Goal: Transaction & Acquisition: Purchase product/service

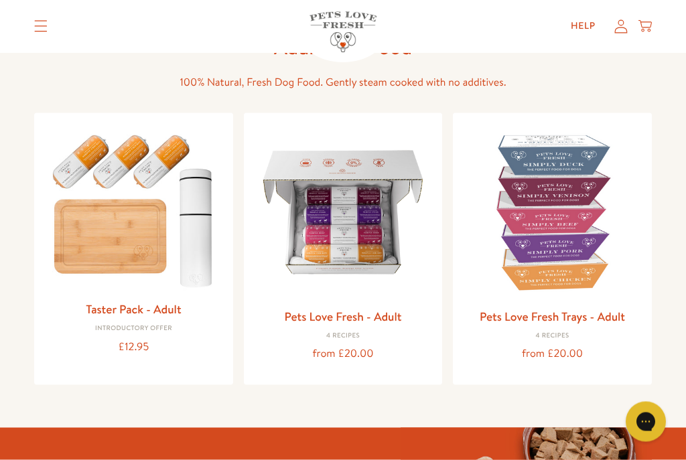
scroll to position [79, 0]
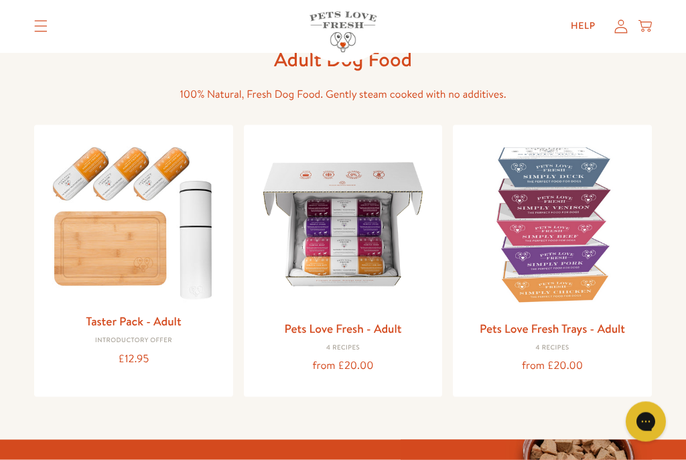
click at [379, 236] on img at bounding box center [342, 224] width 177 height 177
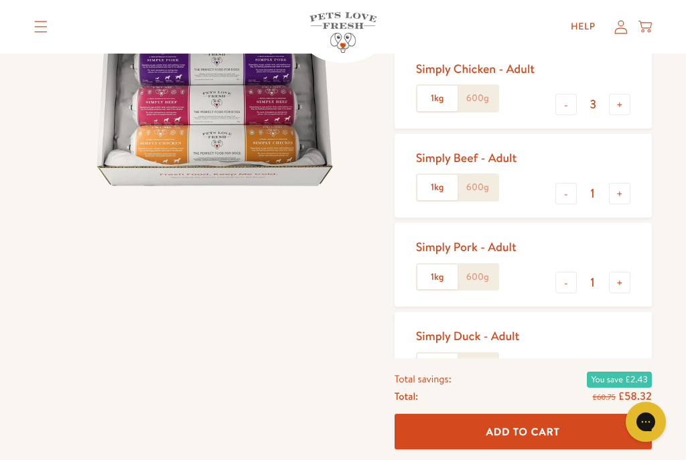
scroll to position [205, 0]
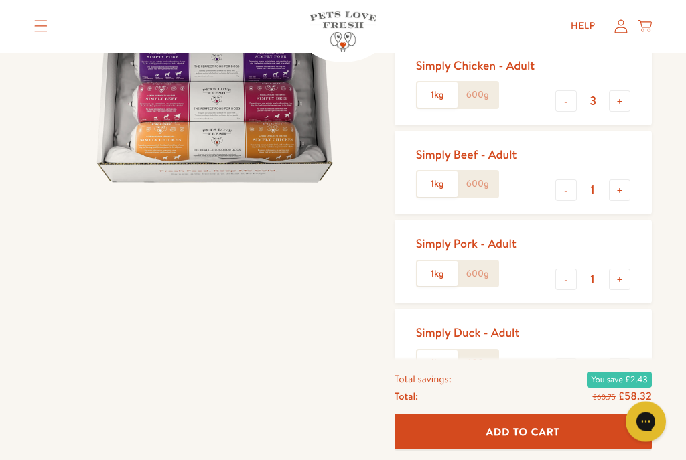
click at [571, 372] on button "-" at bounding box center [565, 369] width 21 height 21
type input "0"
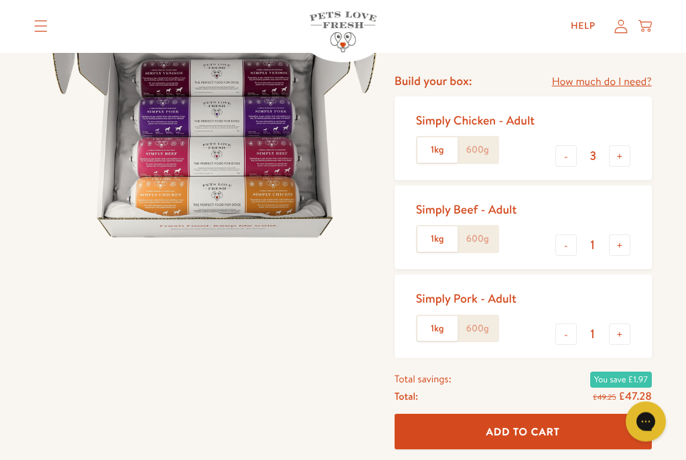
scroll to position [130, 0]
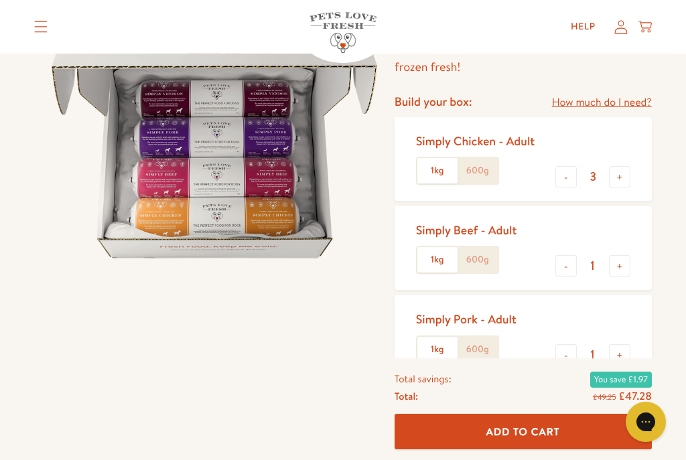
click at [563, 183] on button "-" at bounding box center [565, 176] width 21 height 21
type input "2"
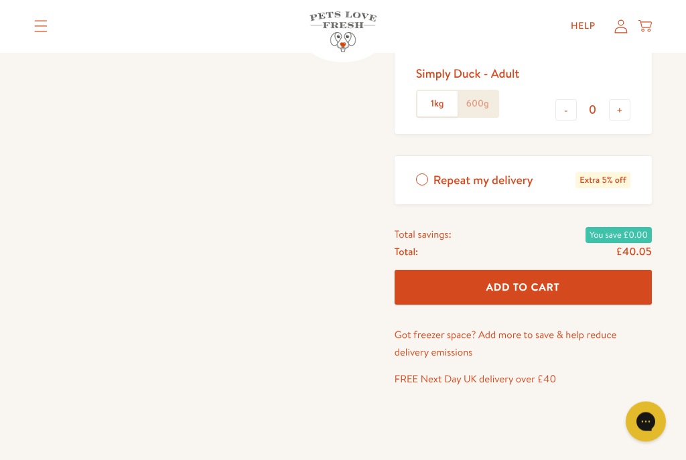
scroll to position [465, 0]
click at [611, 283] on button "Add To Cart" at bounding box center [522, 287] width 257 height 35
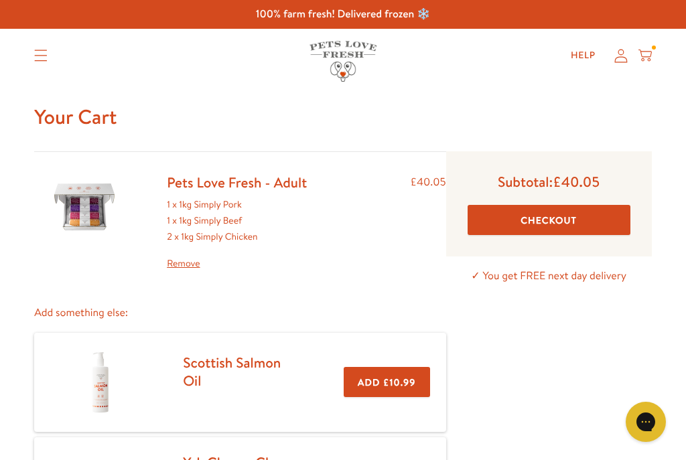
click at [587, 218] on button "Checkout" at bounding box center [548, 220] width 163 height 30
